Goal: Information Seeking & Learning: Learn about a topic

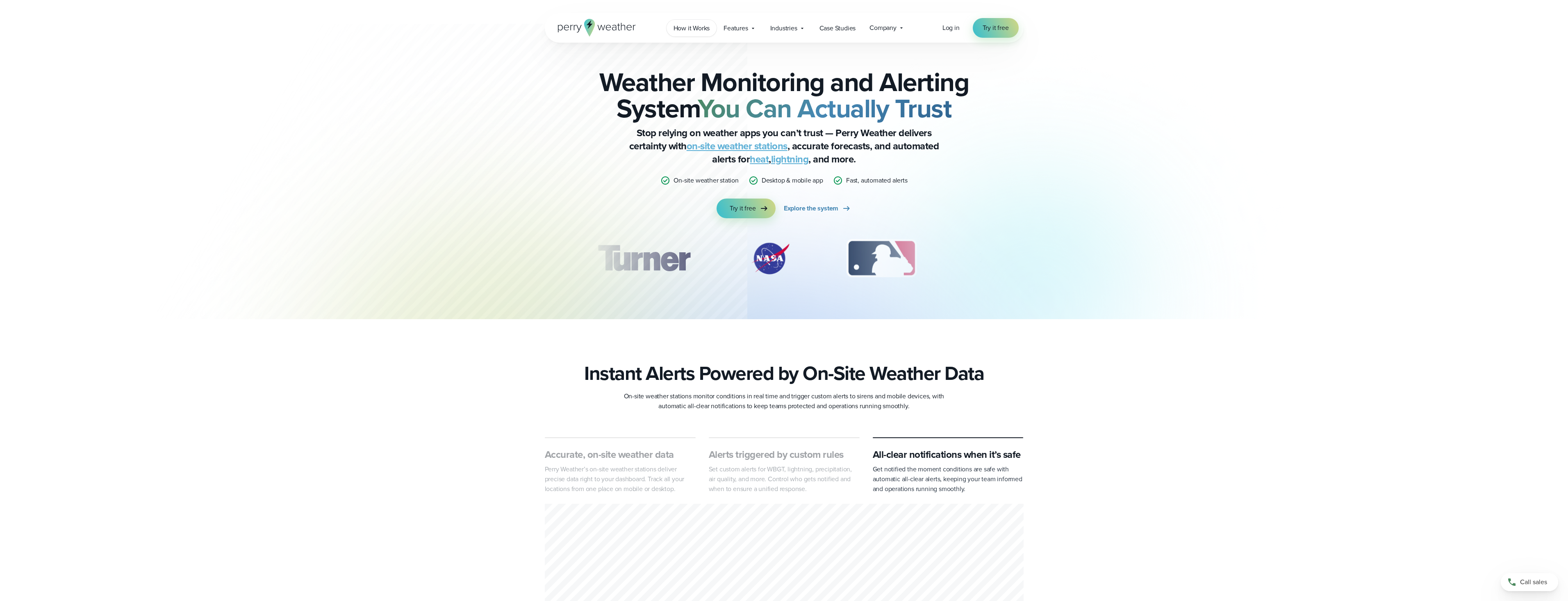
click at [693, 29] on span "How it Works" at bounding box center [692, 28] width 37 height 10
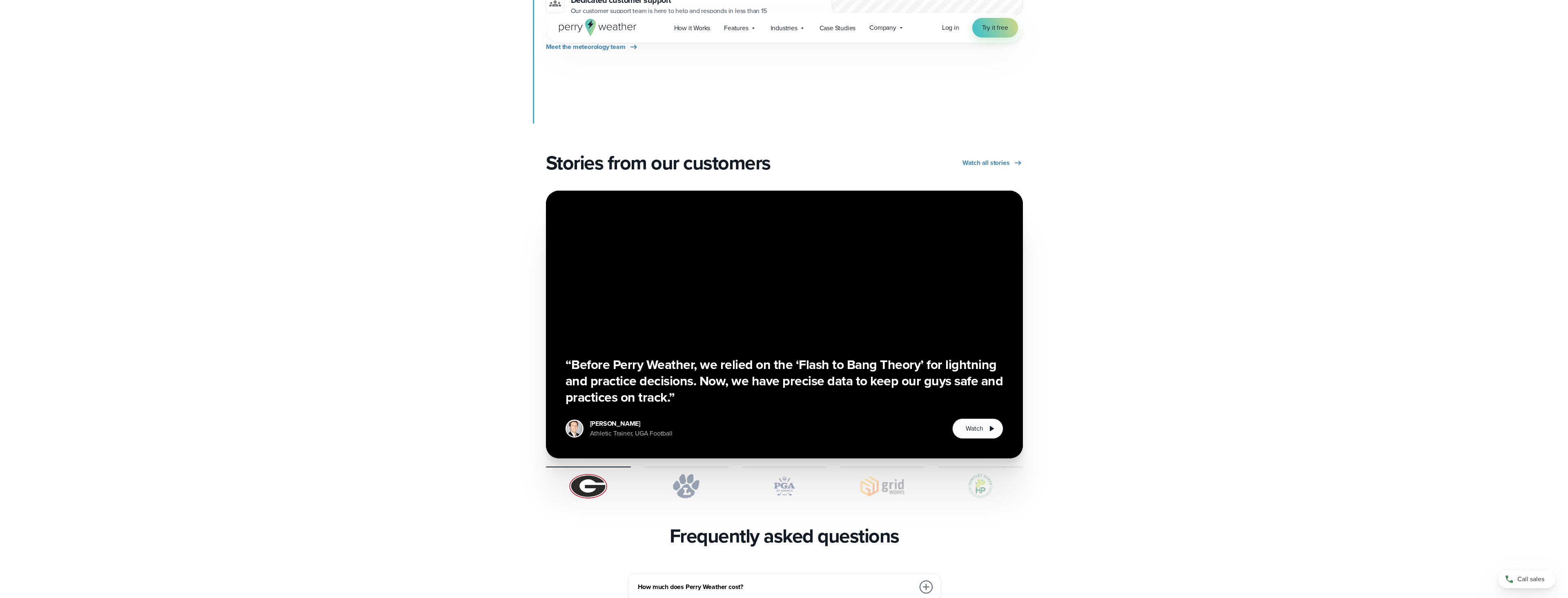
scroll to position [1306, 0]
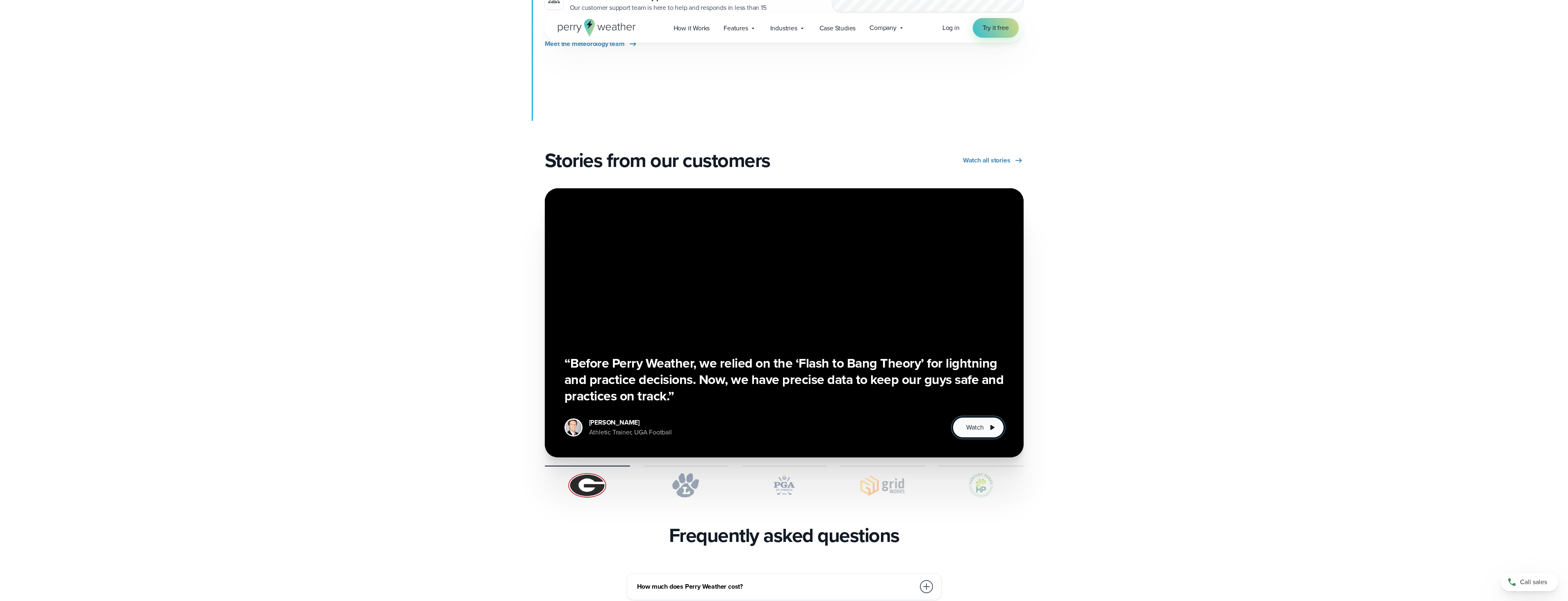
drag, startPoint x: 975, startPoint y: 403, endPoint x: 980, endPoint y: 402, distance: 5.1
click at [977, 422] on span "Watch" at bounding box center [975, 427] width 17 height 10
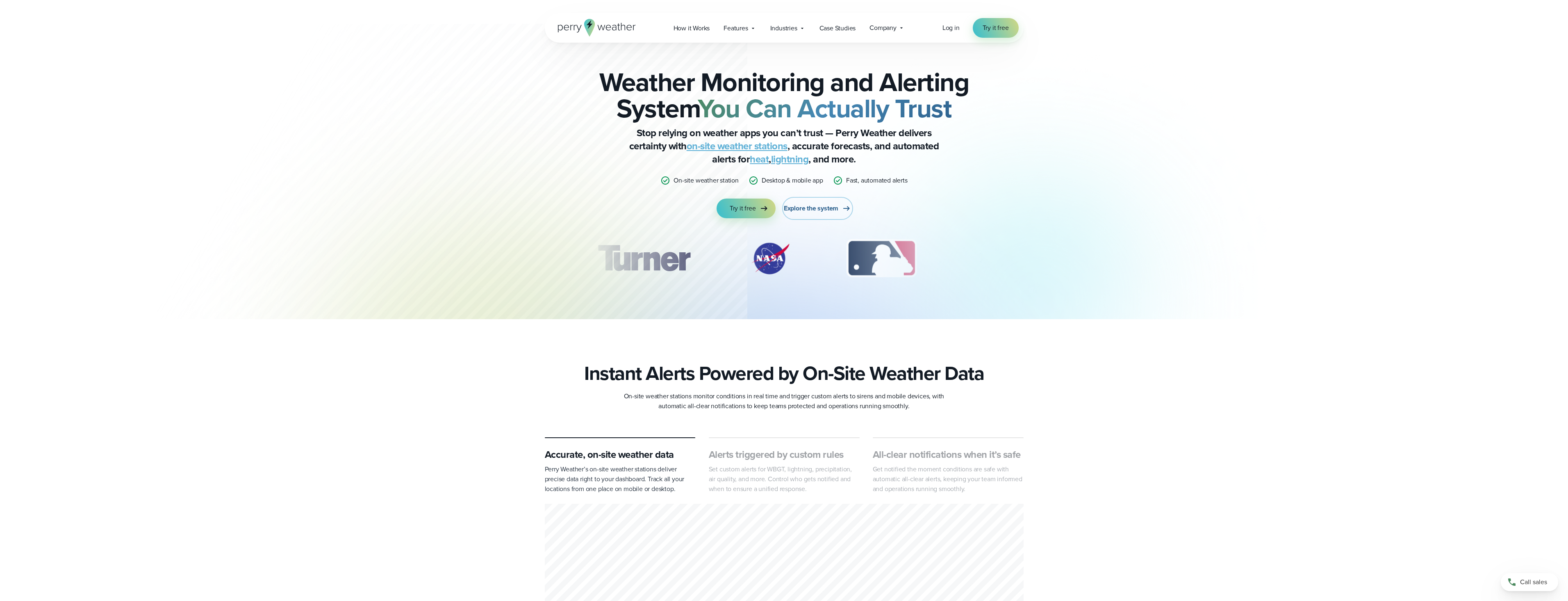
click at [832, 207] on span "Explore the system" at bounding box center [811, 208] width 54 height 10
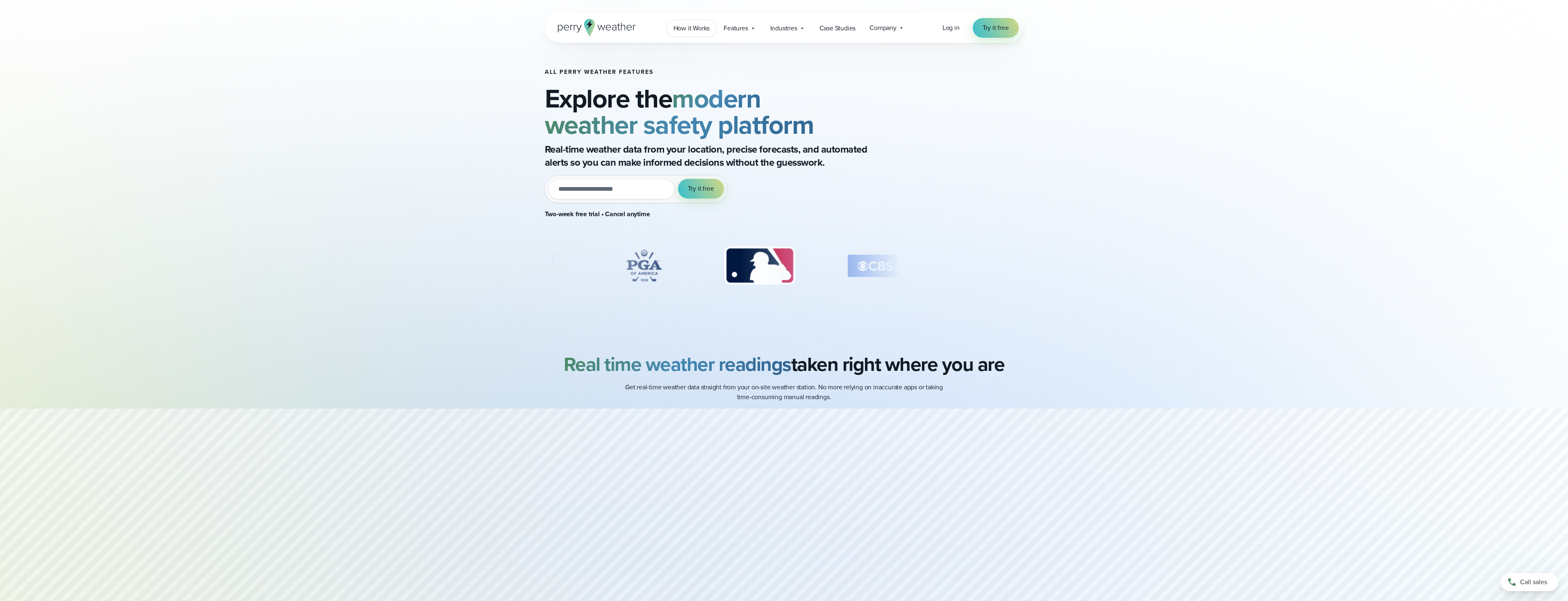
click at [691, 28] on span "How it Works" at bounding box center [692, 28] width 37 height 10
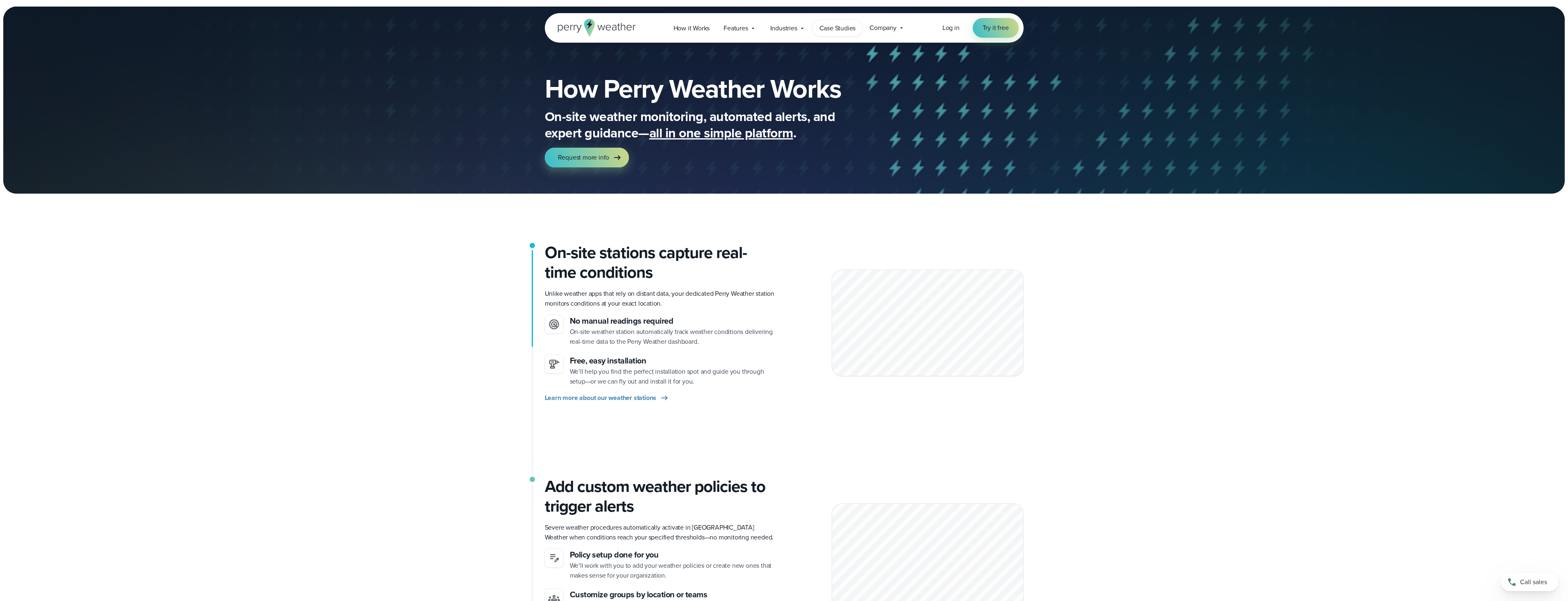
click at [835, 29] on span "Case Studies" at bounding box center [838, 28] width 37 height 10
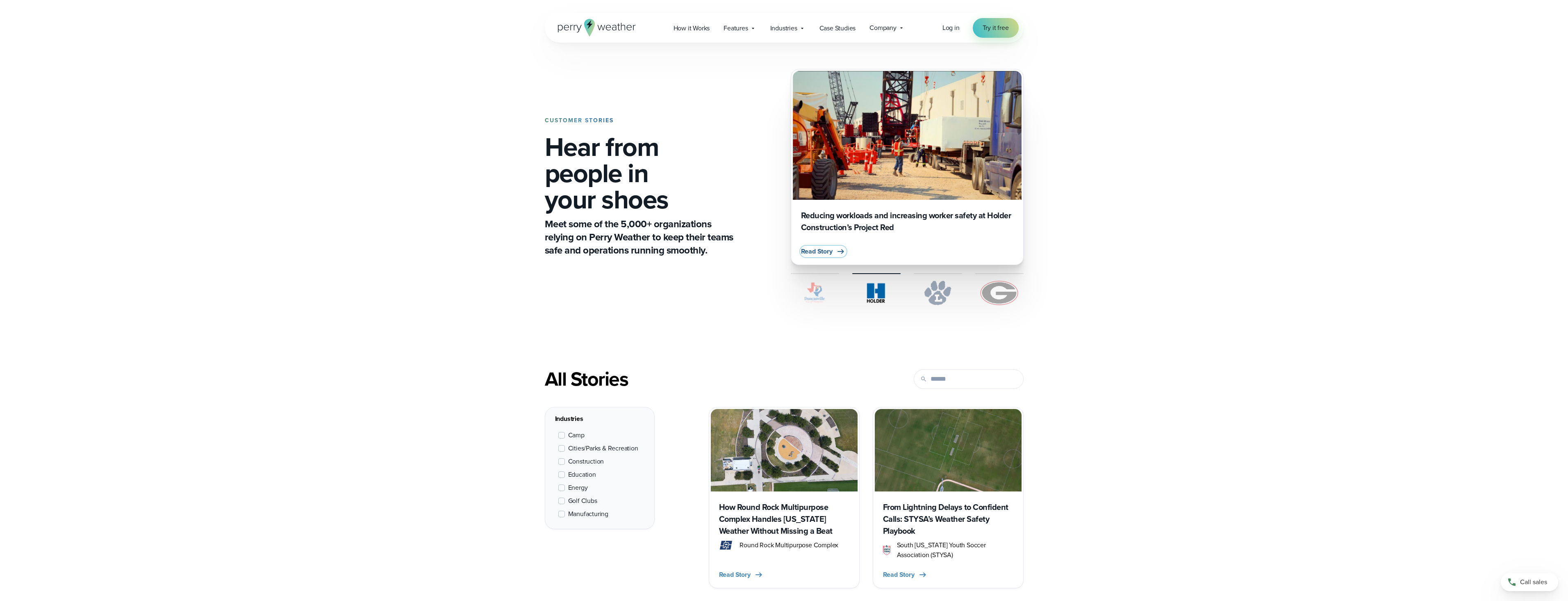
click at [821, 253] on span "Read Story" at bounding box center [817, 251] width 32 height 10
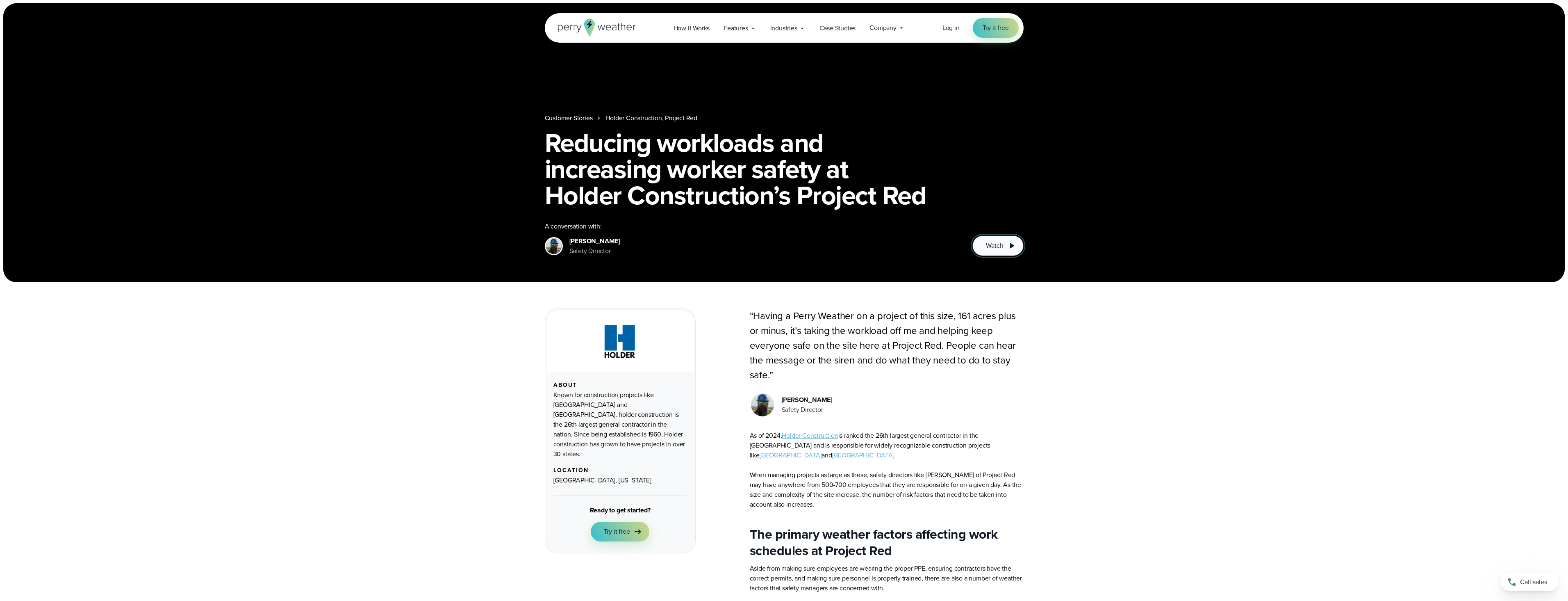
click at [994, 243] on span "Watch" at bounding box center [994, 246] width 17 height 10
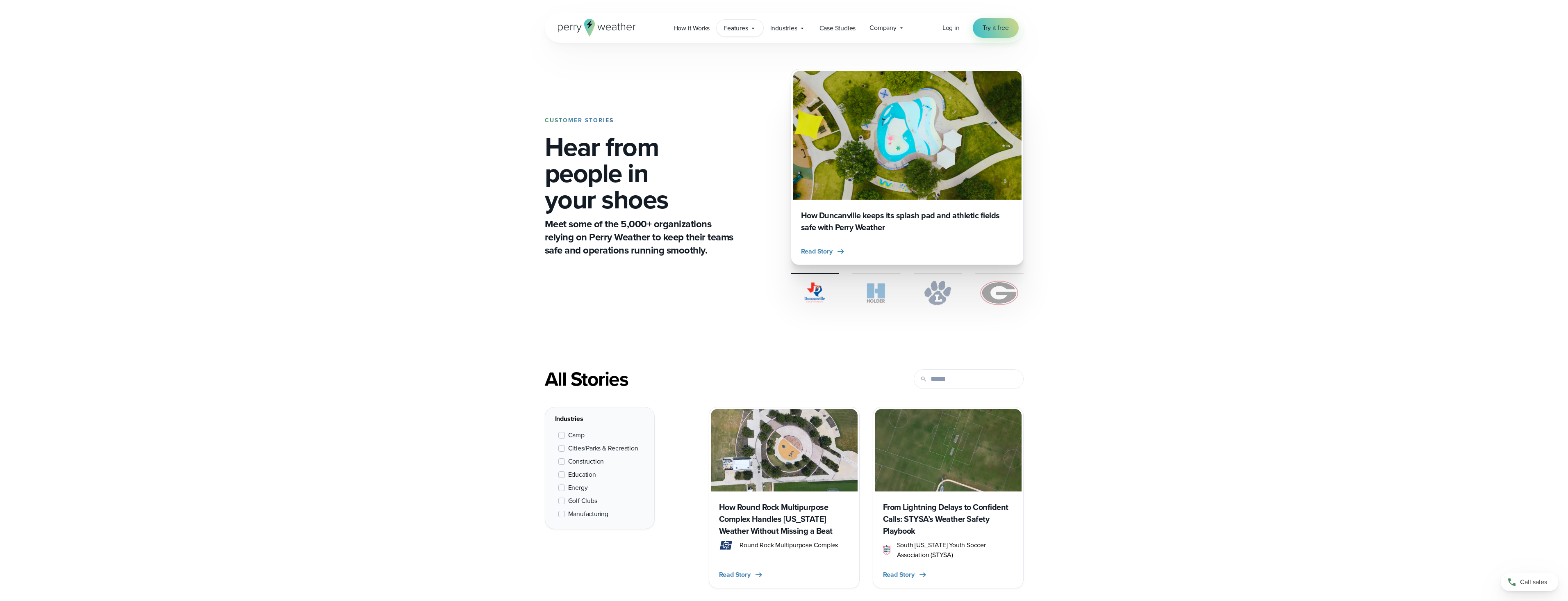
click at [744, 28] on span "Features" at bounding box center [736, 28] width 24 height 10
